Goal: Task Accomplishment & Management: Manage account settings

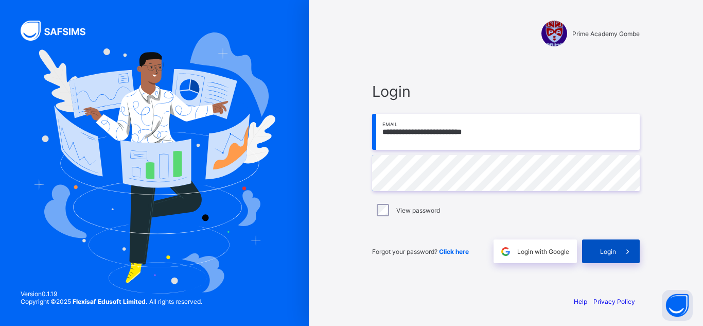
click at [611, 245] on div "Login" at bounding box center [611, 251] width 58 height 24
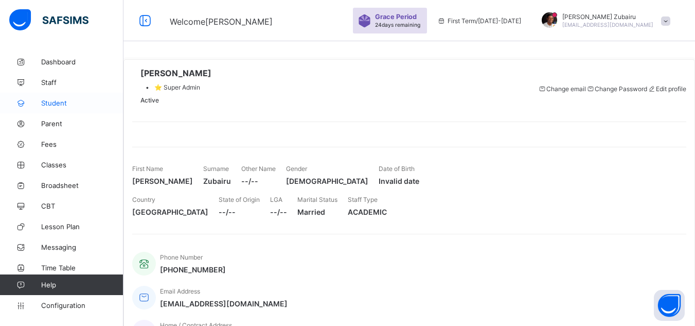
click at [67, 109] on link "Student" at bounding box center [61, 103] width 123 height 21
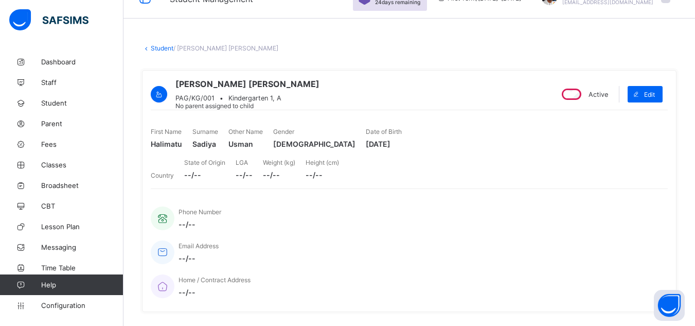
scroll to position [26, 0]
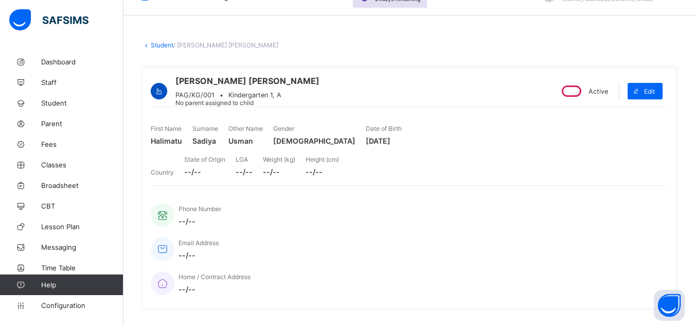
click at [164, 87] on icon at bounding box center [159, 91] width 9 height 8
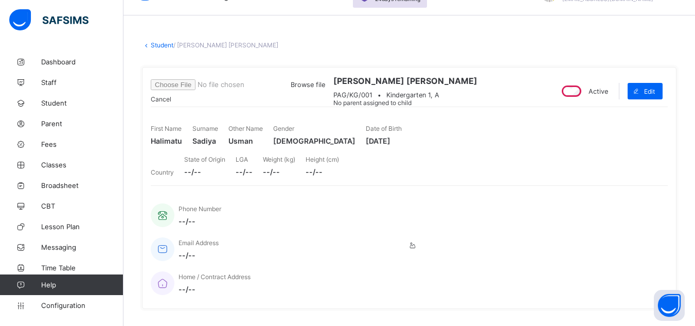
click at [325, 88] on span "Browse file" at bounding box center [308, 85] width 34 height 8
click at [171, 103] on span "Cancel" at bounding box center [161, 99] width 21 height 8
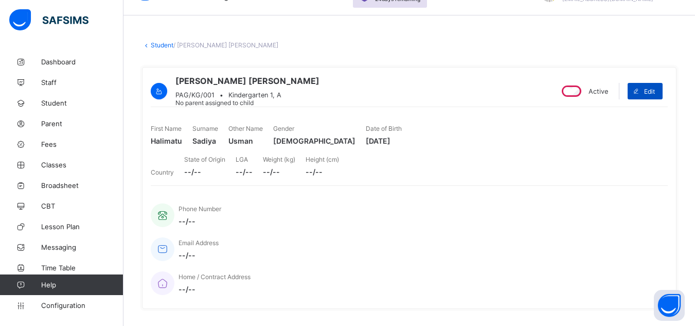
click at [644, 99] on span at bounding box center [636, 91] width 16 height 16
select select "**"
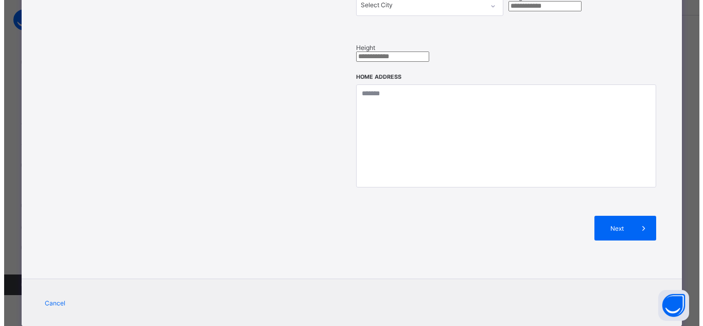
scroll to position [451, 0]
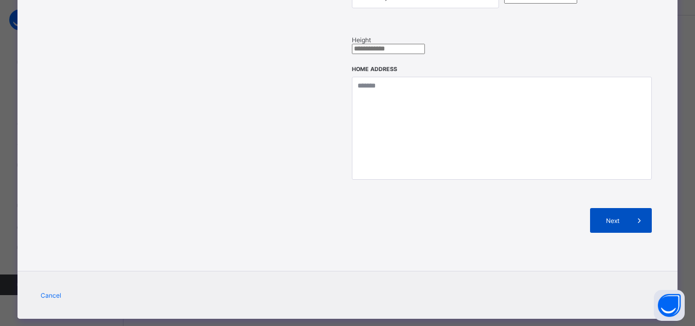
click at [614, 212] on div "Next" at bounding box center [621, 220] width 62 height 25
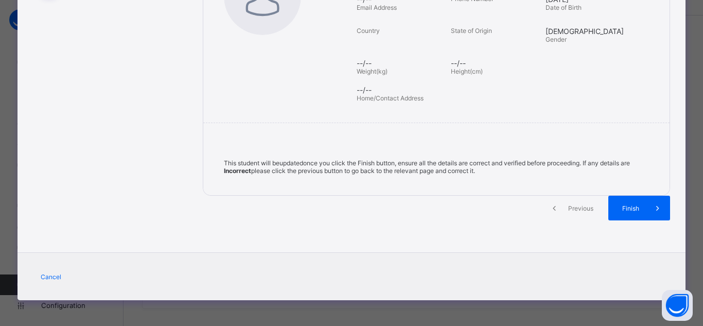
scroll to position [206, 0]
click at [575, 207] on span "Previous" at bounding box center [580, 208] width 28 height 8
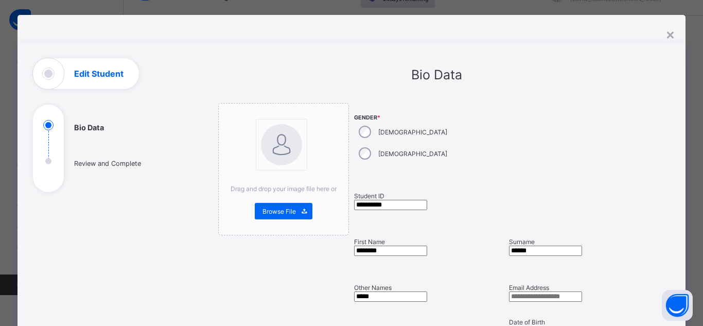
scroll to position [0, 0]
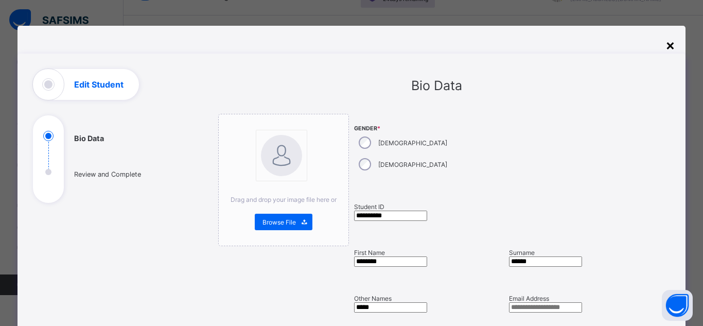
click at [665, 43] on div "×" at bounding box center [670, 44] width 10 height 17
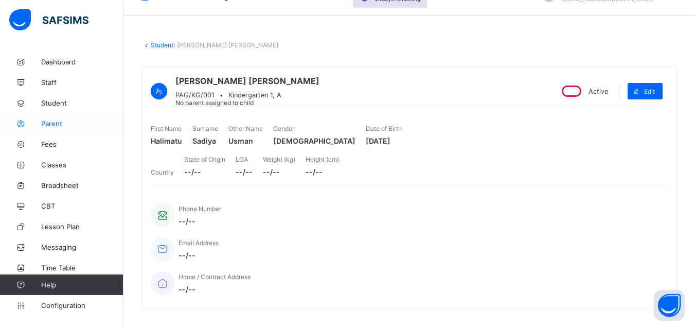
click at [74, 125] on span "Parent" at bounding box center [82, 123] width 82 height 8
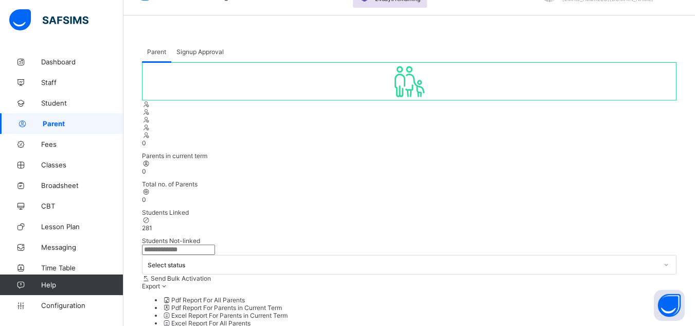
select select "**"
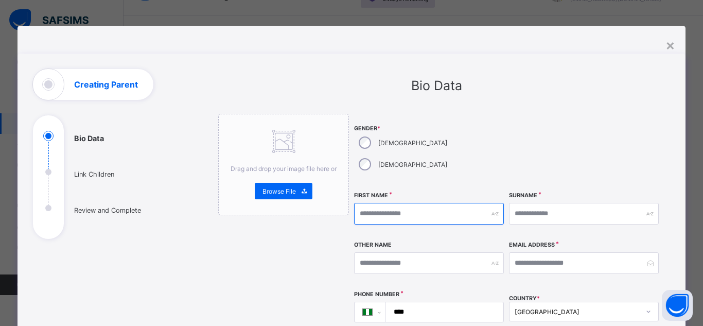
click at [411, 203] on input "text" at bounding box center [429, 214] width 150 height 22
type input "**********"
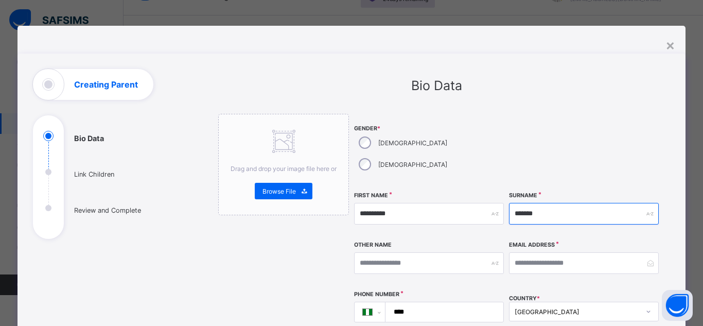
type input "*******"
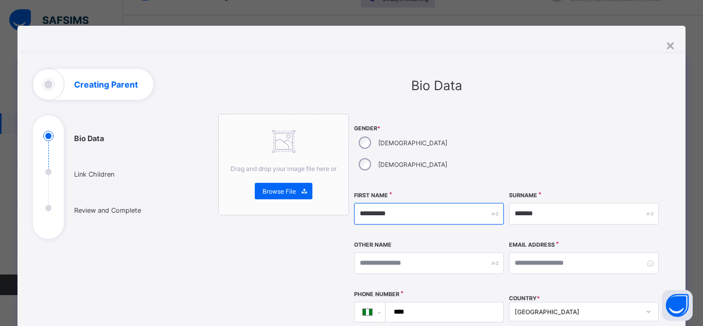
click at [402, 203] on input "**********" at bounding box center [429, 214] width 150 height 22
type input "****"
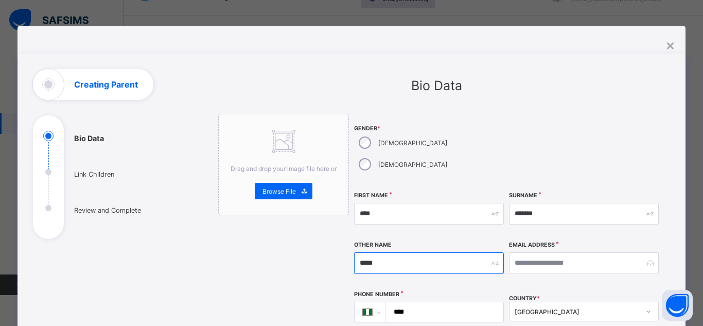
type input "*****"
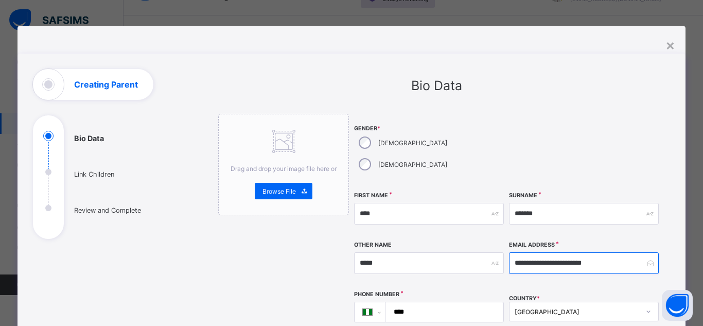
type input "**********"
click at [430, 302] on input "****" at bounding box center [442, 312] width 110 height 20
type input "**********"
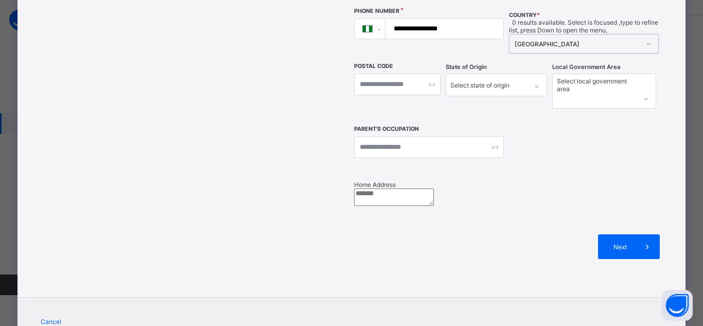
scroll to position [292, 0]
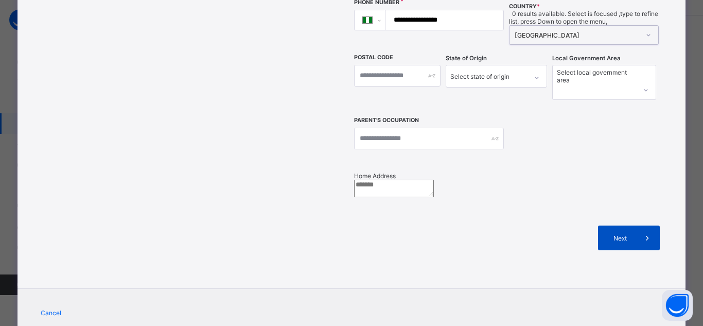
click at [614, 242] on span "Next" at bounding box center [620, 238] width 29 height 8
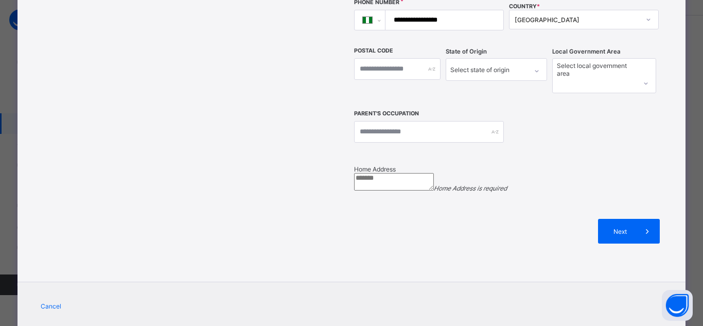
click at [434, 190] on textarea at bounding box center [394, 181] width 80 height 17
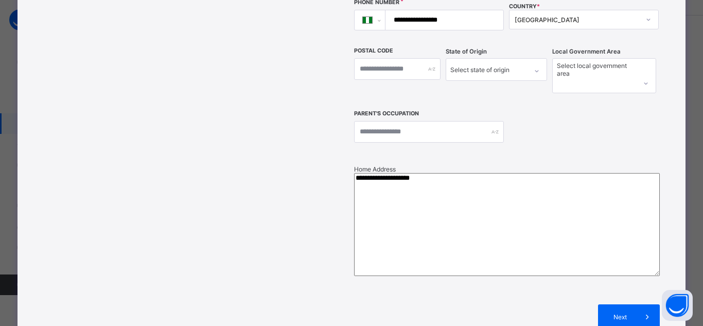
type textarea "**********"
click at [626, 304] on div "Next" at bounding box center [629, 316] width 62 height 25
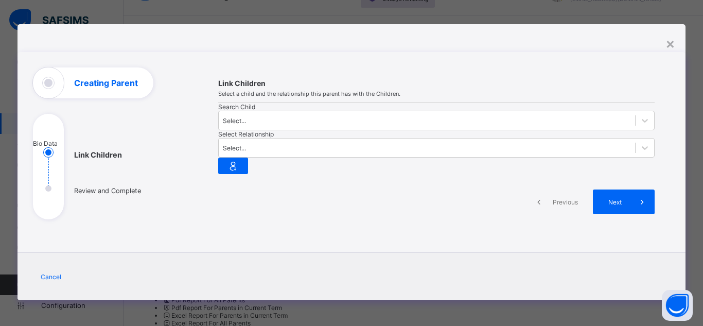
scroll to position [0, 0]
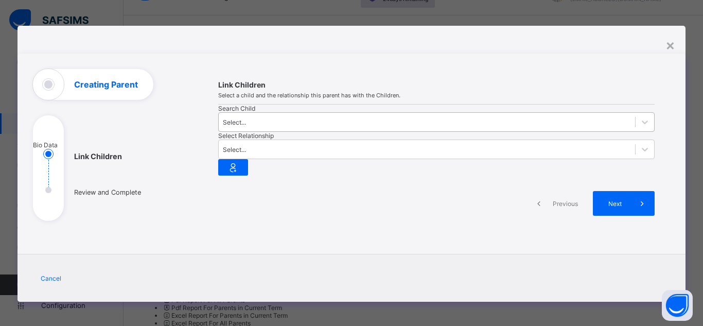
click at [270, 129] on div "Select..." at bounding box center [427, 122] width 416 height 14
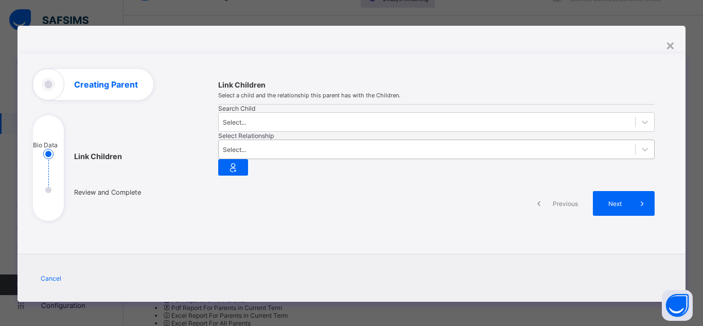
click at [246, 148] on div "Select..." at bounding box center [234, 150] width 23 height 8
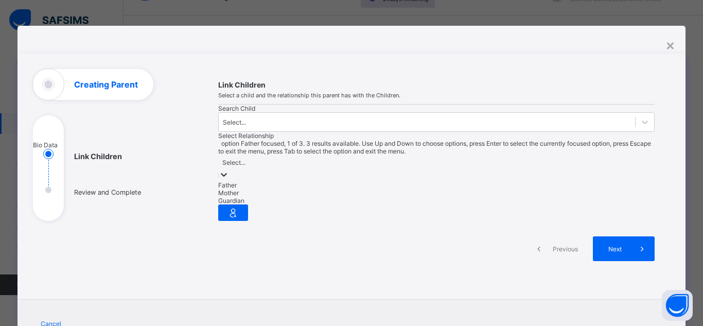
click at [390, 181] on div "Father" at bounding box center [436, 185] width 436 height 8
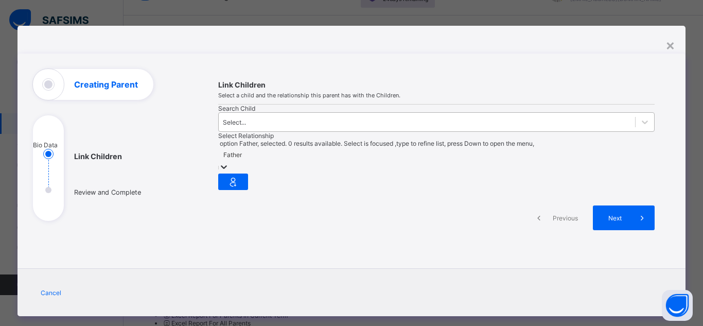
click at [320, 129] on div "Select..." at bounding box center [427, 122] width 416 height 14
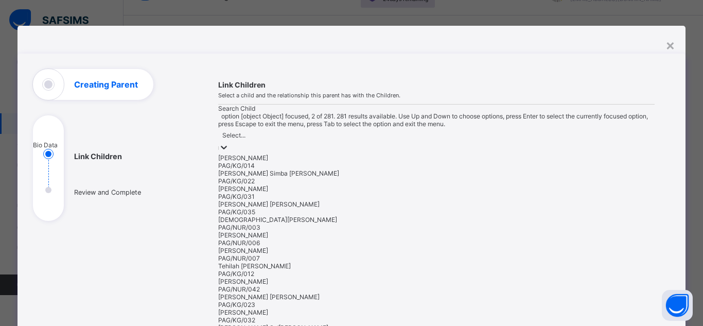
click at [292, 185] on div "[PERSON_NAME] Simba [PERSON_NAME] PAG/KG/022" at bounding box center [436, 176] width 436 height 15
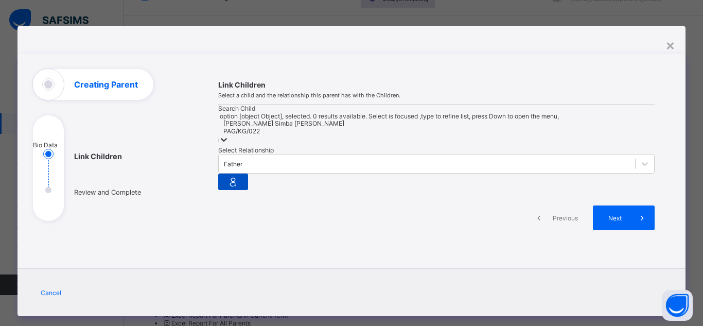
click at [240, 175] on icon at bounding box center [233, 181] width 14 height 12
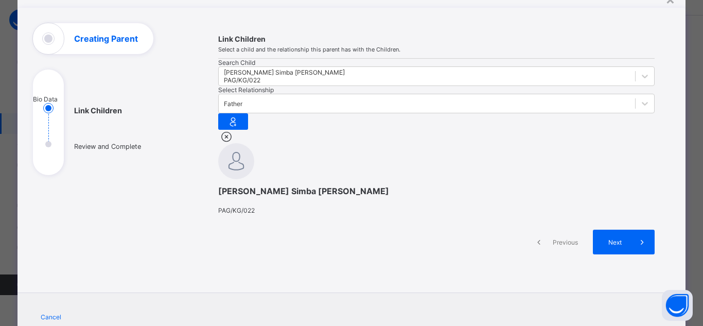
scroll to position [60, 0]
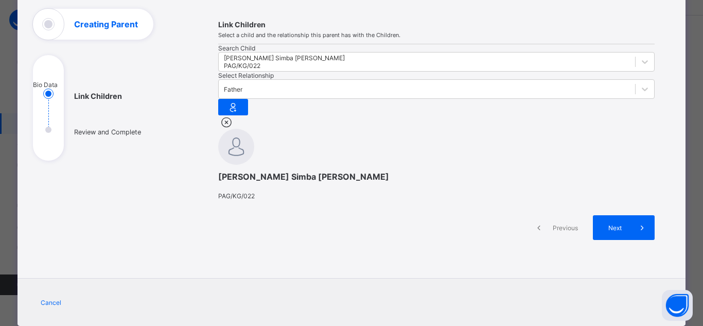
click at [234, 129] on icon at bounding box center [226, 121] width 16 height 13
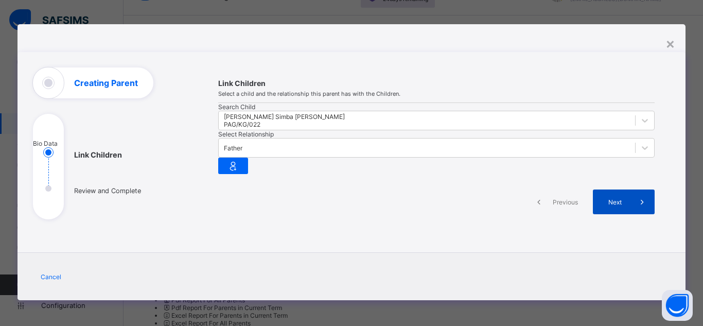
click at [625, 207] on div "Next" at bounding box center [624, 201] width 62 height 25
click at [240, 159] on icon at bounding box center [233, 165] width 14 height 12
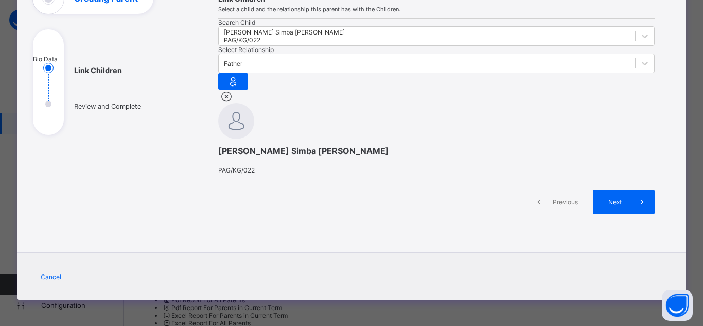
scroll to position [184, 0]
click at [612, 199] on span "Next" at bounding box center [614, 202] width 29 height 8
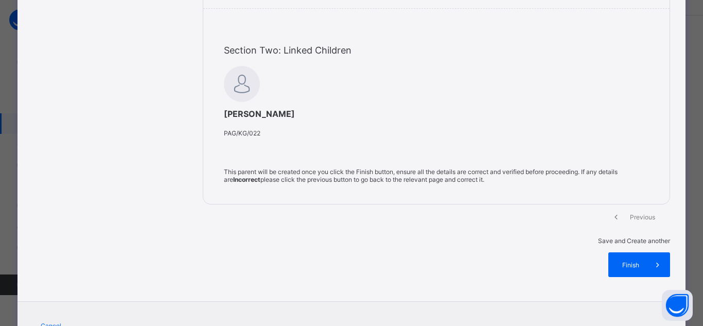
scroll to position [270, 0]
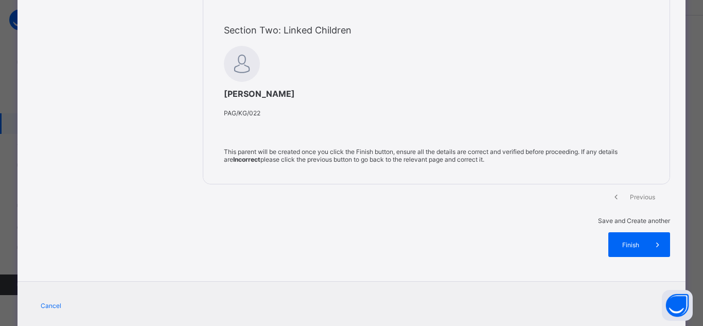
click at [603, 209] on div "Previous" at bounding box center [634, 196] width 62 height 25
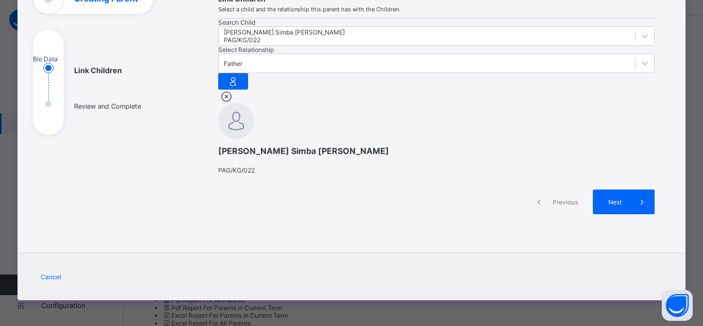
click at [476, 283] on div "Cancel" at bounding box center [351, 276] width 668 height 48
click at [234, 90] on icon at bounding box center [226, 96] width 16 height 13
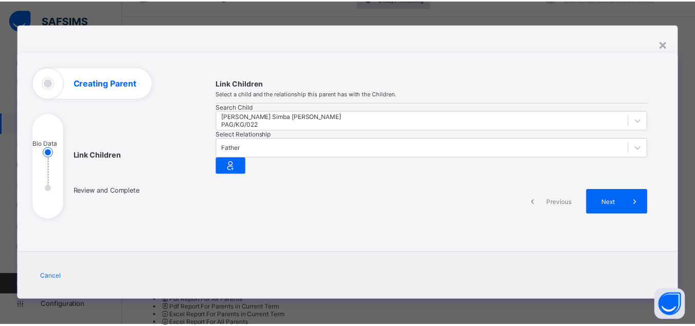
scroll to position [0, 0]
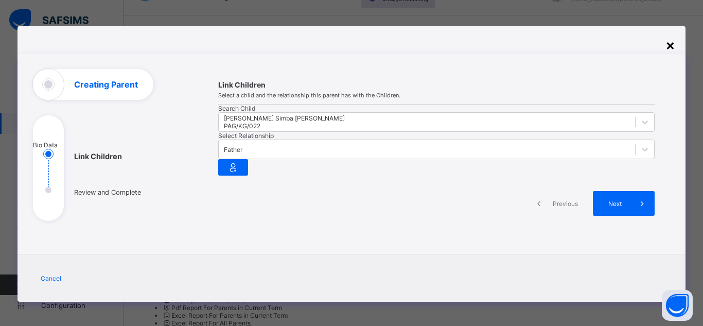
click at [671, 46] on div "×" at bounding box center [670, 44] width 10 height 17
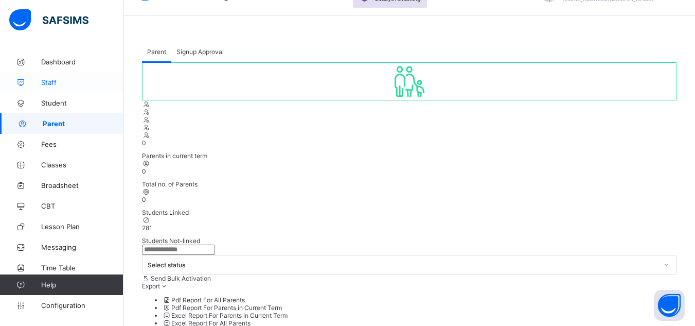
click at [54, 88] on link "Staff" at bounding box center [61, 82] width 123 height 21
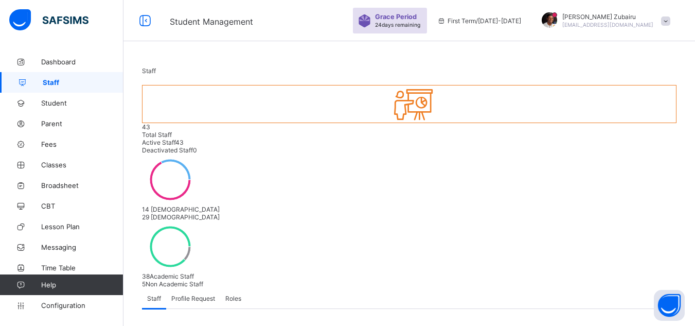
click at [183, 325] on input "text" at bounding box center [178, 332] width 73 height 10
type input "********"
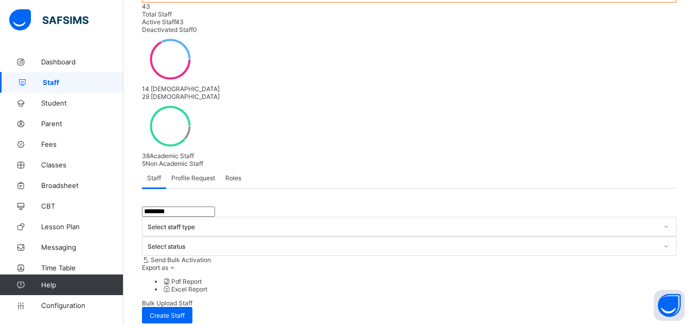
scroll to position [154, 0]
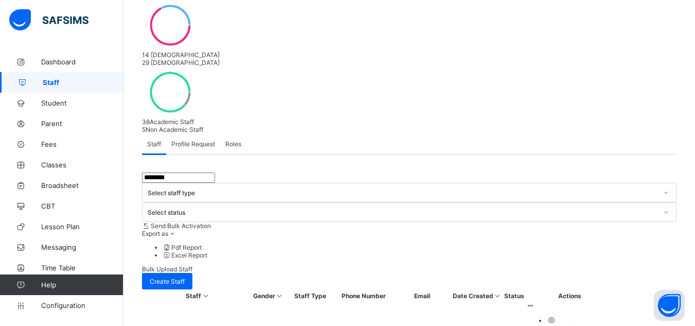
click at [613, 324] on div "View Profile" at bounding box center [580, 328] width 66 height 8
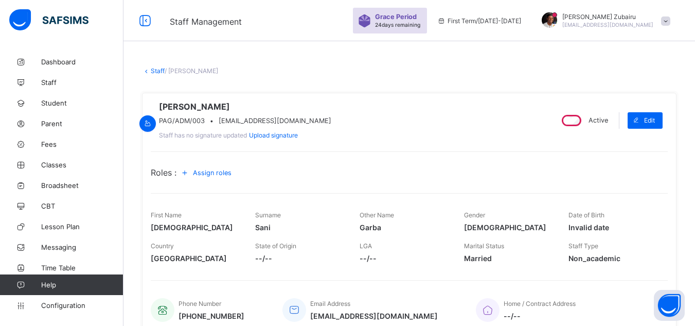
click at [219, 176] on span "Assign roles" at bounding box center [212, 173] width 39 height 8
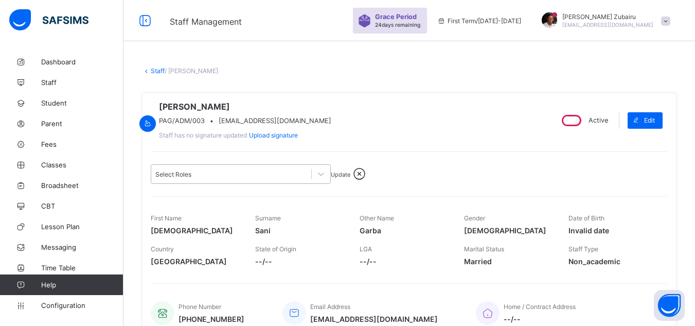
click at [212, 181] on div "Select Roles" at bounding box center [231, 174] width 160 height 14
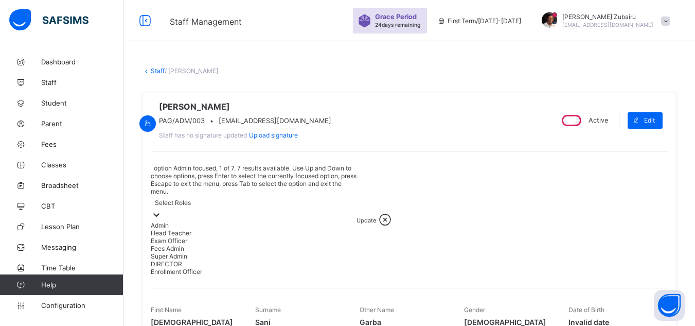
click at [185, 221] on div "Admin" at bounding box center [254, 225] width 206 height 8
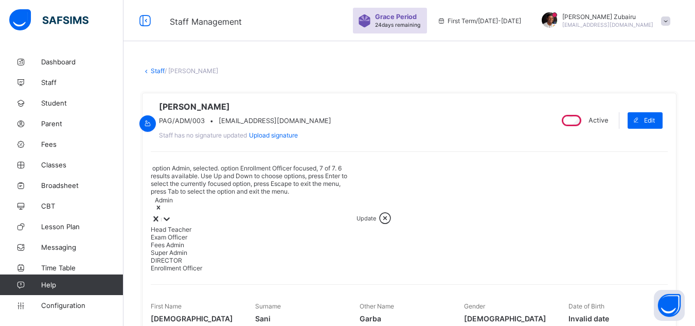
click at [208, 272] on div "Enrollment Officer" at bounding box center [254, 268] width 206 height 8
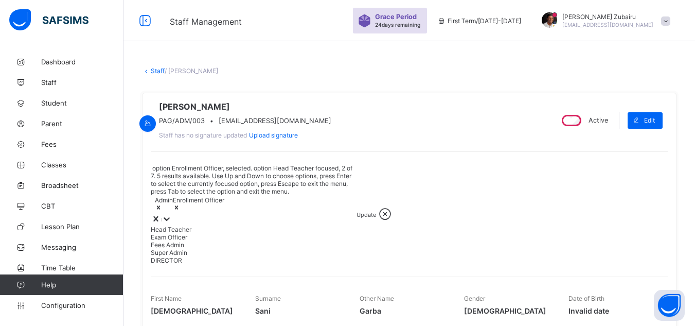
click at [357, 211] on span "Update" at bounding box center [367, 214] width 20 height 7
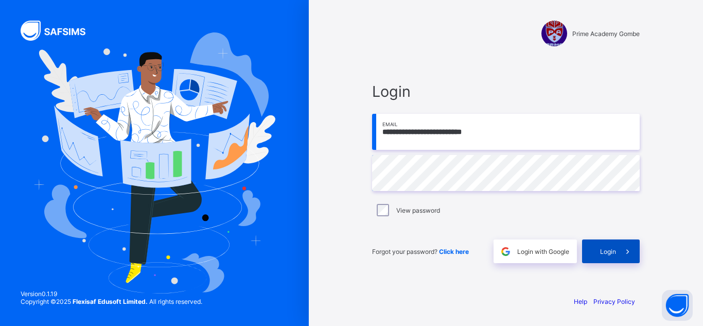
click at [585, 252] on div "Login" at bounding box center [611, 251] width 58 height 24
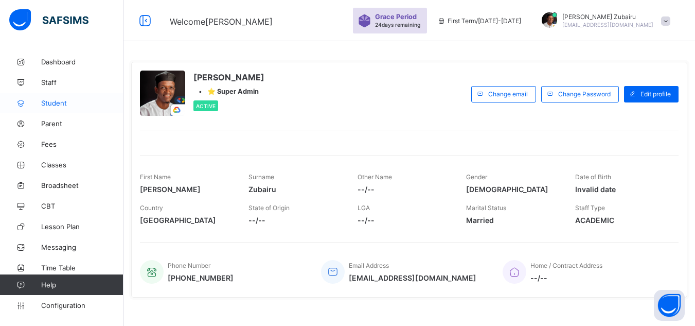
click at [70, 107] on link "Student" at bounding box center [61, 103] width 123 height 21
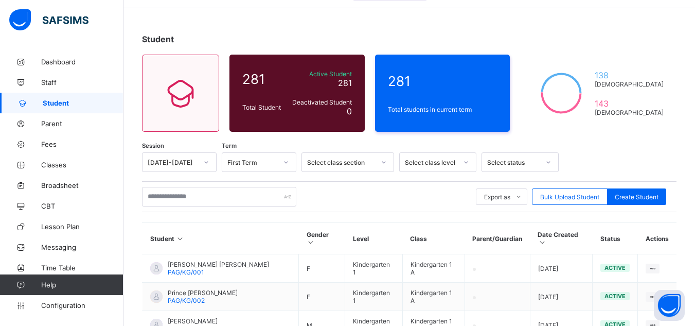
scroll to position [154, 0]
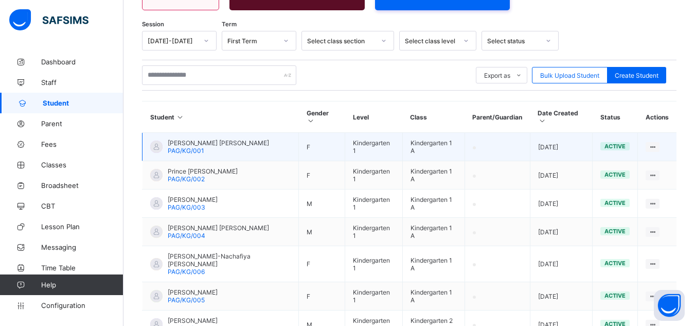
click at [214, 139] on span "[PERSON_NAME] [PERSON_NAME]" at bounding box center [218, 143] width 101 height 8
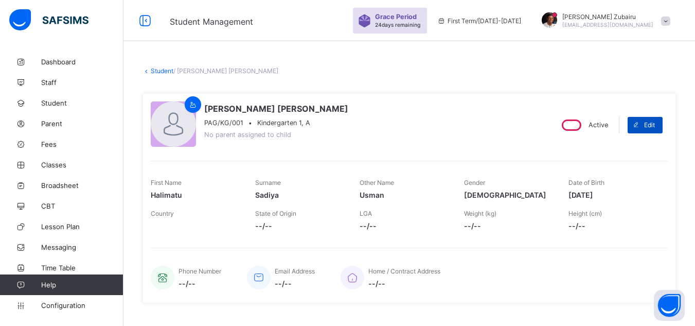
click at [644, 120] on span at bounding box center [636, 125] width 16 height 16
select select "**"
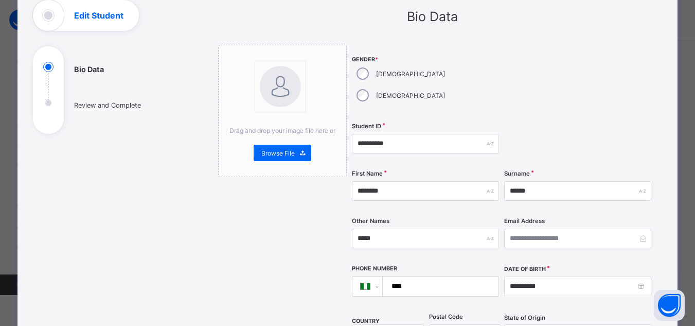
scroll to position [68, 0]
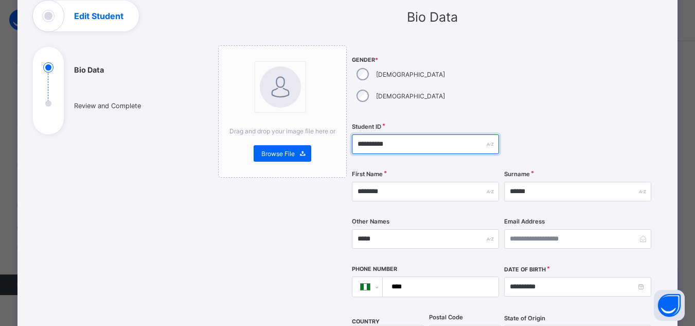
drag, startPoint x: 399, startPoint y: 125, endPoint x: 347, endPoint y: 117, distance: 53.1
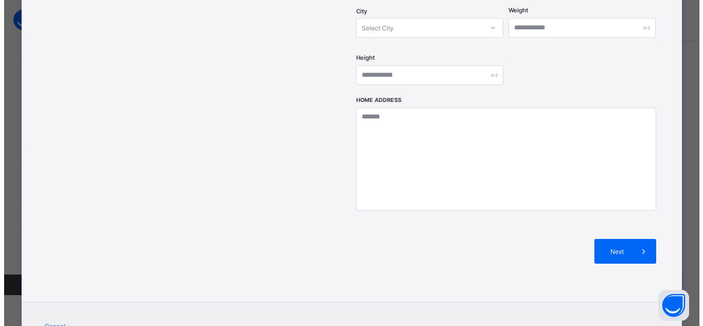
scroll to position [429, 0]
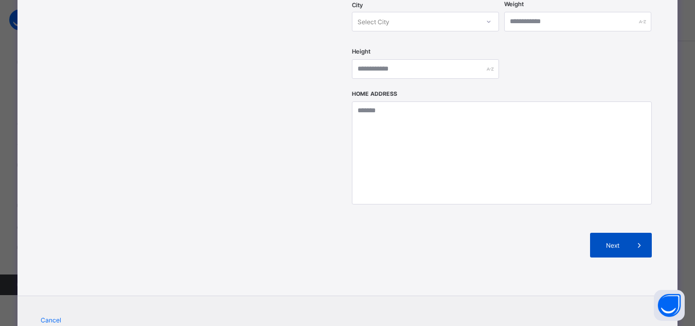
click at [598, 233] on div "Next" at bounding box center [621, 245] width 62 height 25
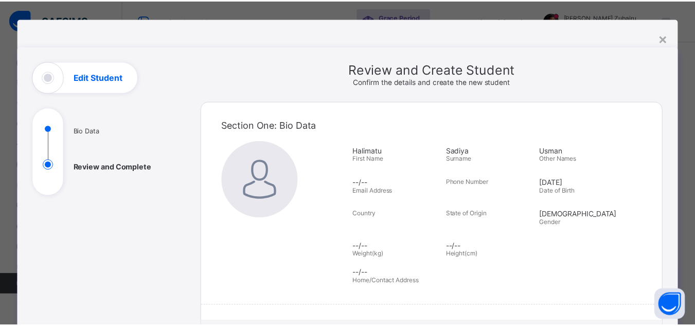
scroll to position [0, 0]
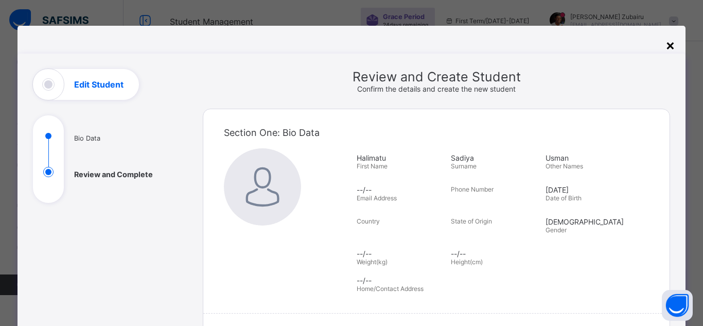
click at [669, 44] on div "×" at bounding box center [670, 44] width 10 height 17
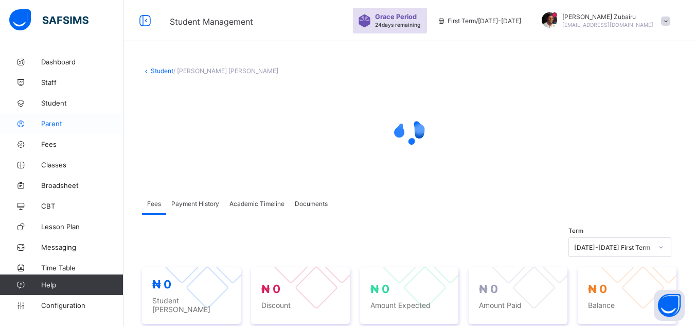
click at [55, 119] on span "Parent" at bounding box center [82, 123] width 82 height 8
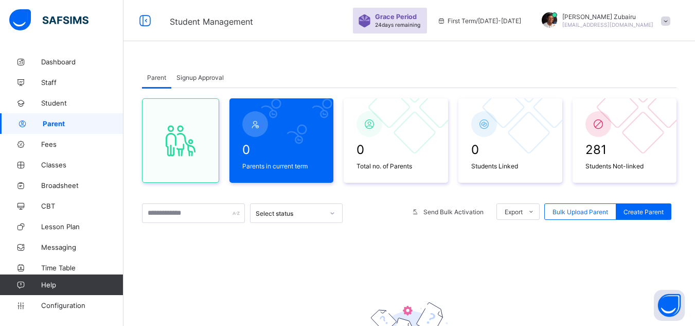
click at [206, 77] on span "Signup Approval" at bounding box center [199, 78] width 47 height 8
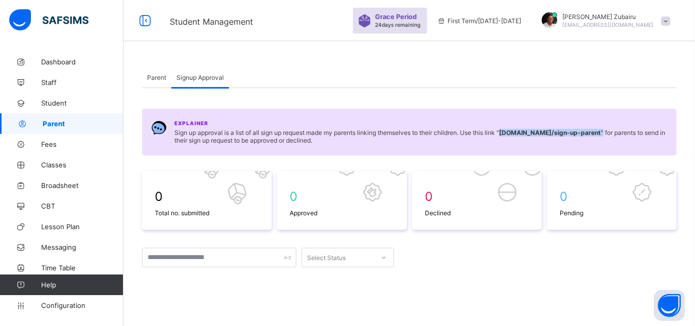
drag, startPoint x: 506, startPoint y: 132, endPoint x: 636, endPoint y: 129, distance: 130.7
click at [636, 129] on span "Sign up approval is a list of all sign up request made my parents linking thems…" at bounding box center [420, 136] width 493 height 15
copy span "primegombe.safsims.com /sign-up-parent ""
click at [163, 83] on div "Parent" at bounding box center [156, 77] width 29 height 21
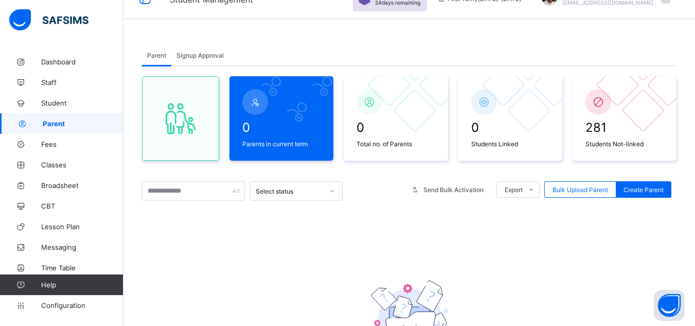
scroll to position [21, 0]
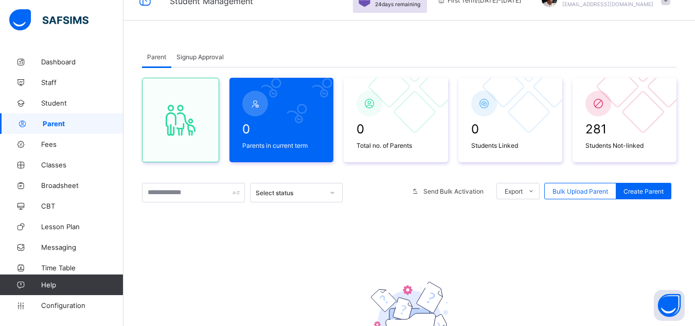
click at [207, 56] on span "Signup Approval" at bounding box center [199, 57] width 47 height 8
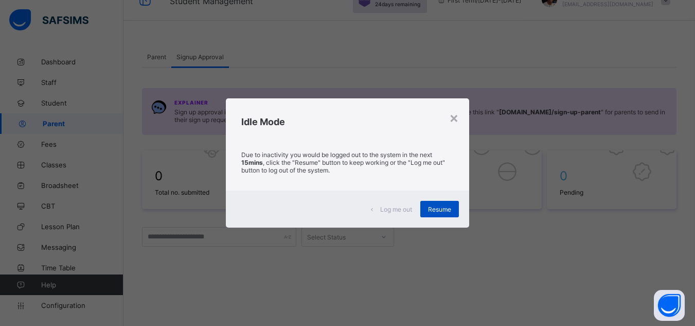
click at [435, 209] on span "Resume" at bounding box center [439, 209] width 23 height 8
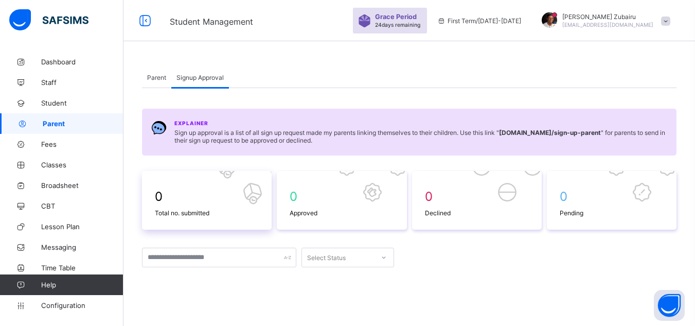
scroll to position [9, 0]
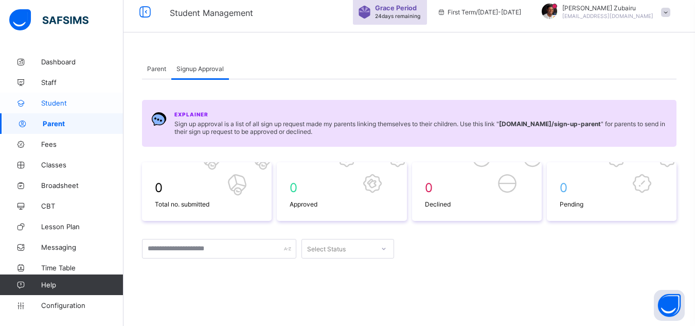
click at [75, 97] on link "Student" at bounding box center [61, 103] width 123 height 21
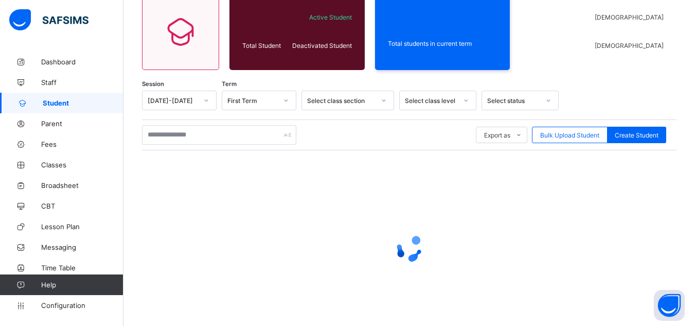
scroll to position [103, 0]
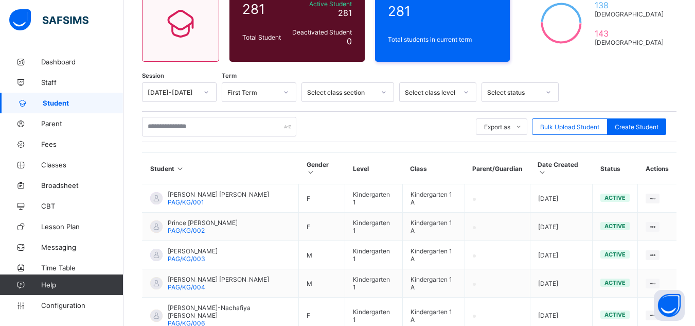
click at [245, 160] on th "Student" at bounding box center [221, 168] width 156 height 31
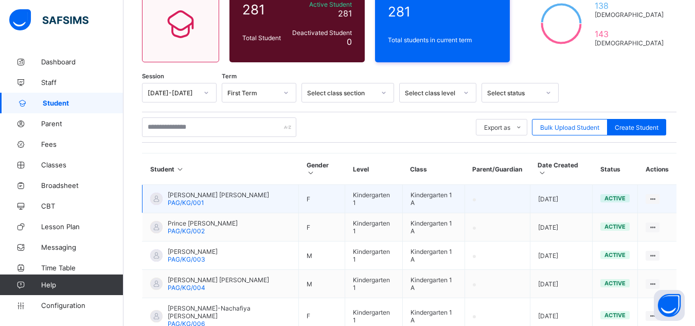
scroll to position [94, 0]
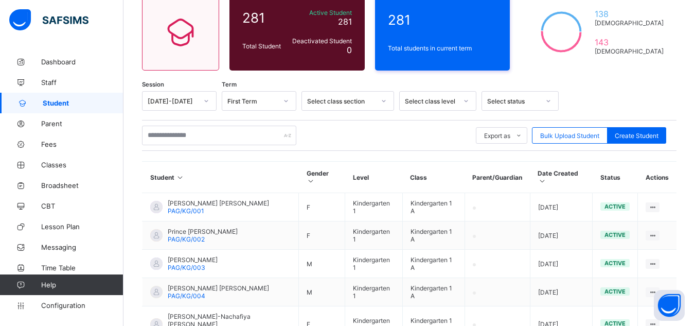
click at [332, 102] on div "Select class section" at bounding box center [341, 101] width 68 height 8
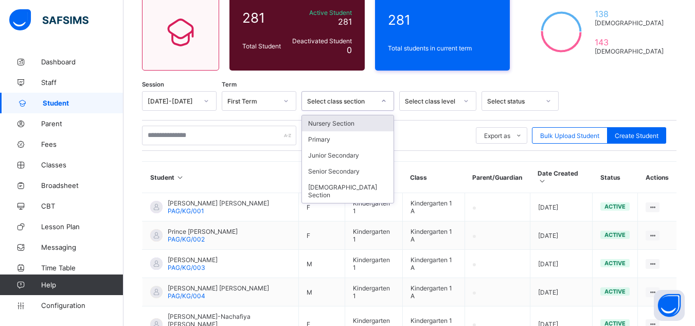
click at [427, 97] on div "Select class level" at bounding box center [431, 101] width 52 height 8
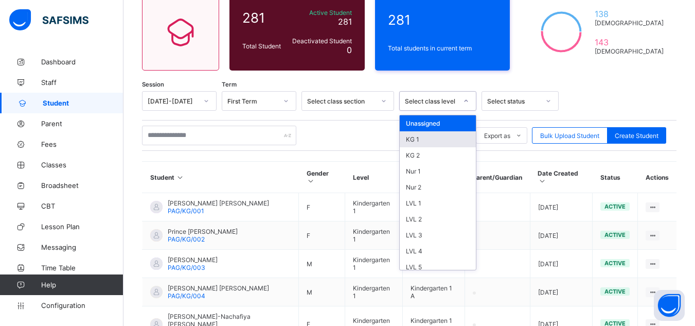
click at [423, 138] on div "KG 1" at bounding box center [438, 139] width 76 height 16
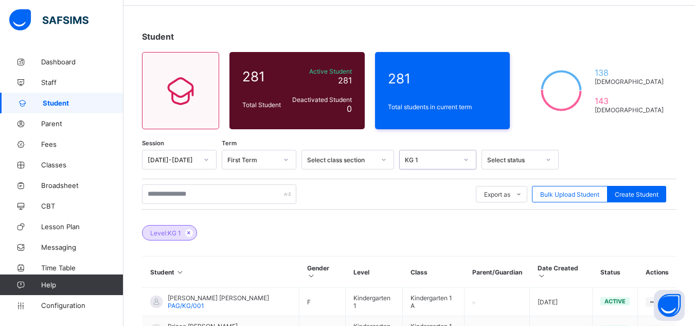
scroll to position [0, 0]
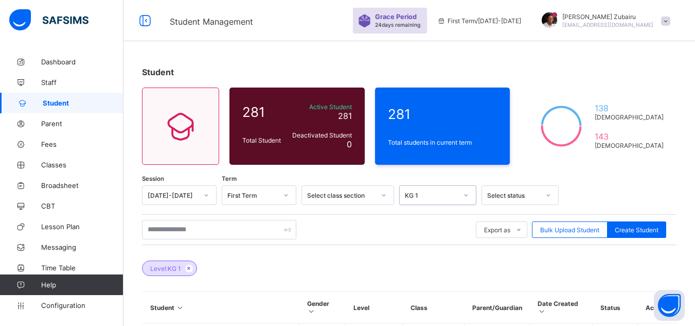
click at [351, 192] on div "Select class section" at bounding box center [341, 195] width 68 height 8
click at [281, 196] on div at bounding box center [285, 195] width 17 height 16
click at [287, 171] on div "Student 281 Total Student Active Student 281 Deactivated Student 0 281 Total st…" at bounding box center [409, 306] width 572 height 511
click at [303, 174] on div "Student 281 Total Student Active Student 281 Deactivated Student 0 281 Total st…" at bounding box center [409, 306] width 572 height 511
click at [298, 179] on div "Student 281 Total Student Active Student 281 Deactivated Student 0 281 Total st…" at bounding box center [409, 306] width 572 height 511
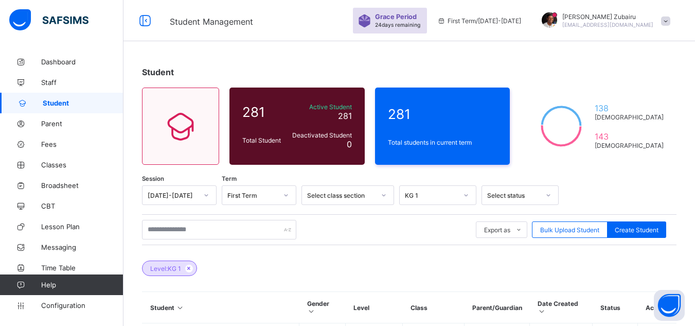
click at [300, 175] on div "Student 281 Total Student Active Student 281 Deactivated Student 0 281 Total st…" at bounding box center [409, 306] width 572 height 511
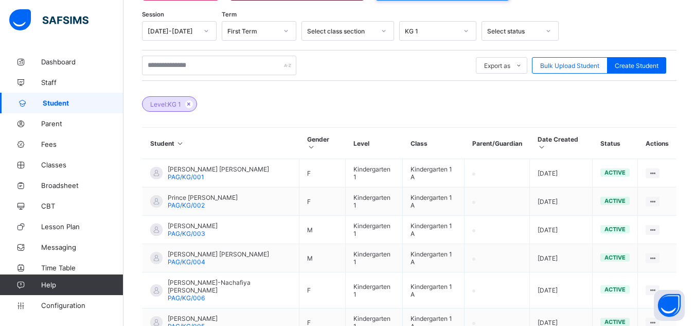
scroll to position [180, 0]
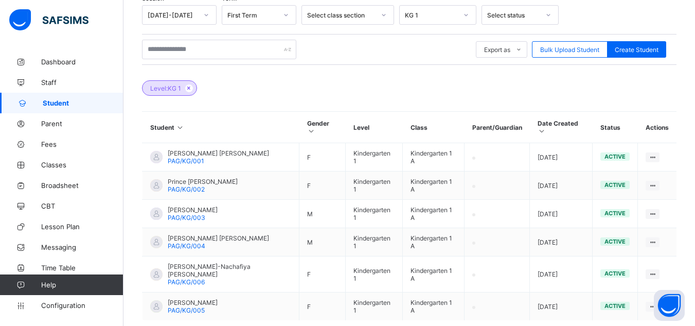
click at [307, 102] on div "Session 2025-2026 Term First Term Select class section KG 1 Select status Expor…" at bounding box center [409, 186] width 535 height 362
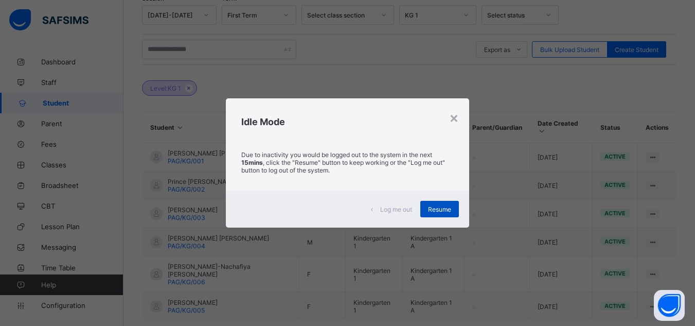
click at [446, 209] on span "Resume" at bounding box center [439, 209] width 23 height 8
